Goal: Navigation & Orientation: Find specific page/section

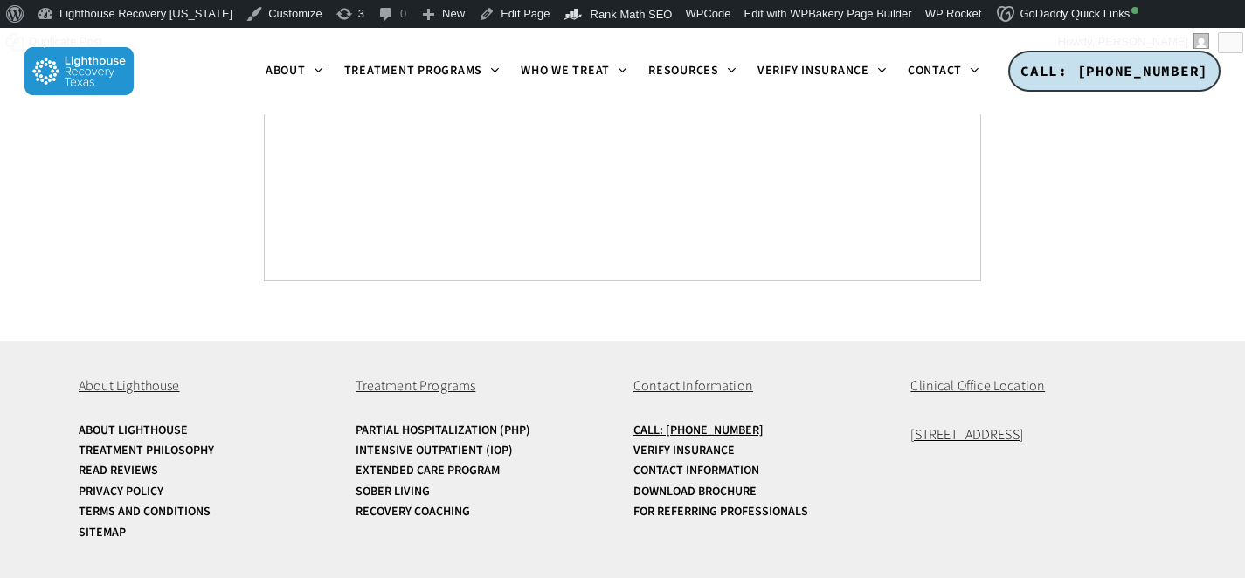
scroll to position [6779, 0]
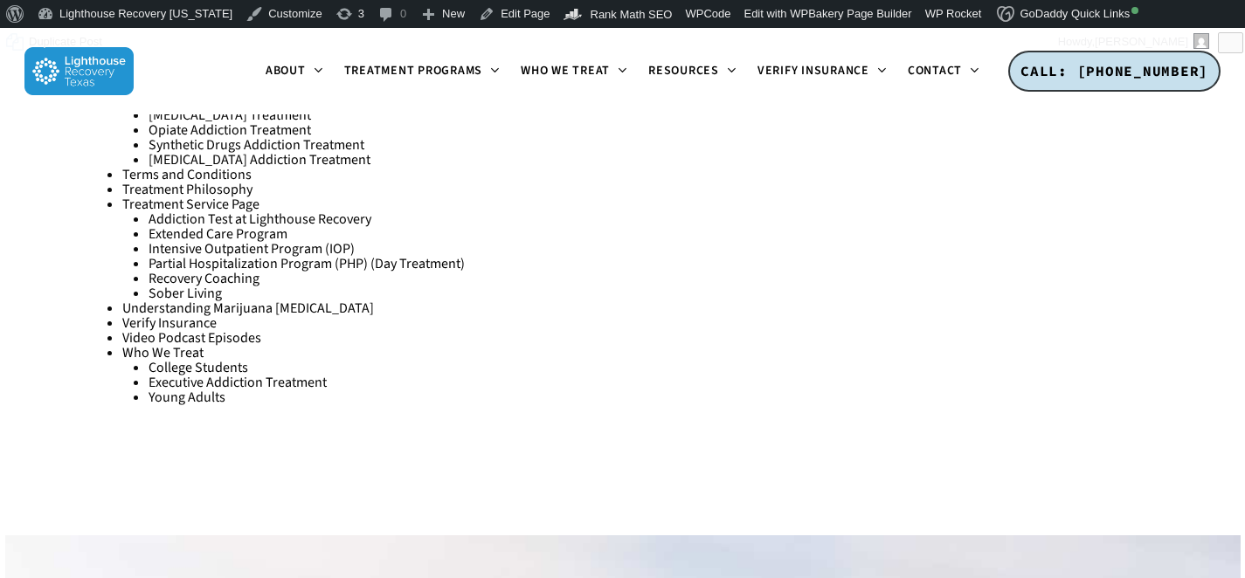
scroll to position [3875, 0]
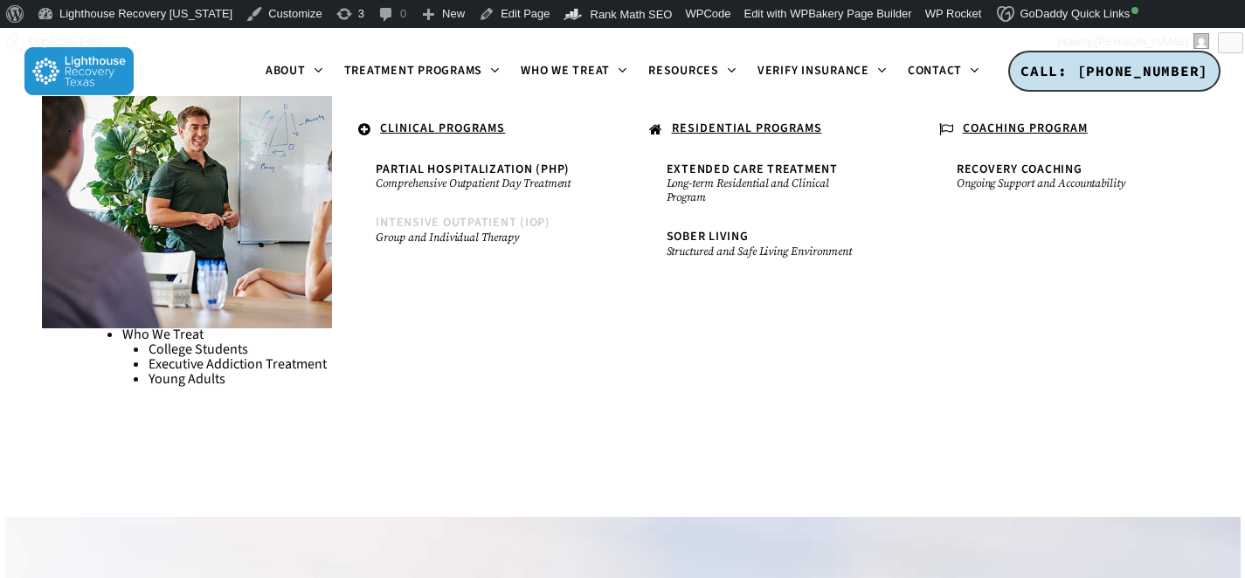
click at [461, 210] on link "Intensive Outpatient (IOP) Group and Individual Therapy" at bounding box center [477, 230] width 220 height 45
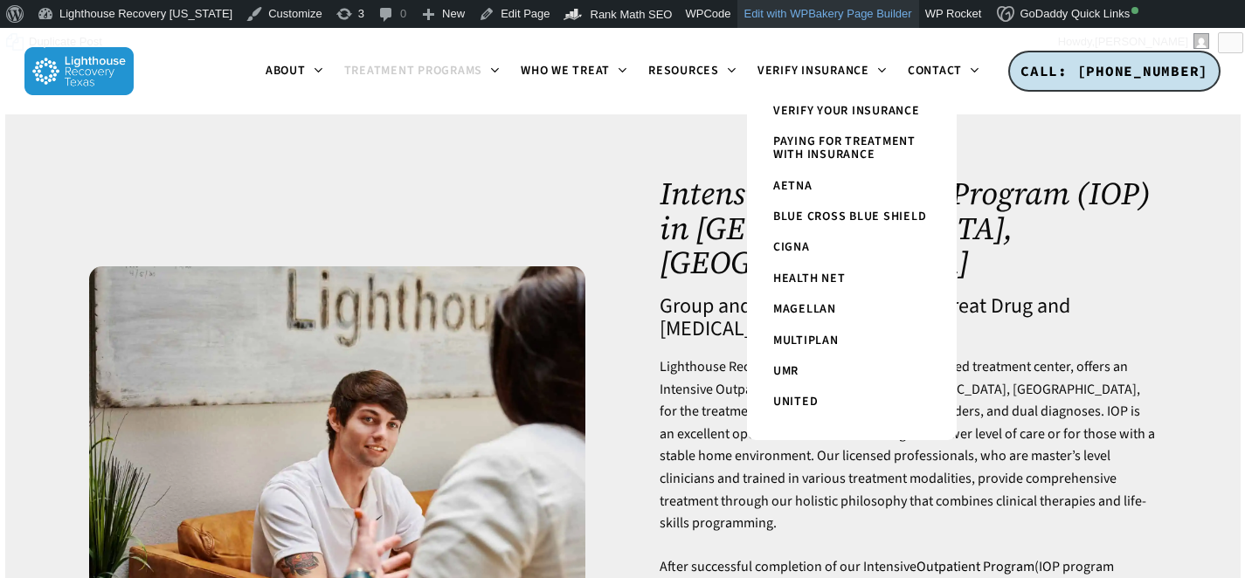
click at [764, 9] on link "Edit with WPBakery Page Builder" at bounding box center [827, 14] width 181 height 28
